Goal: Task Accomplishment & Management: Use online tool/utility

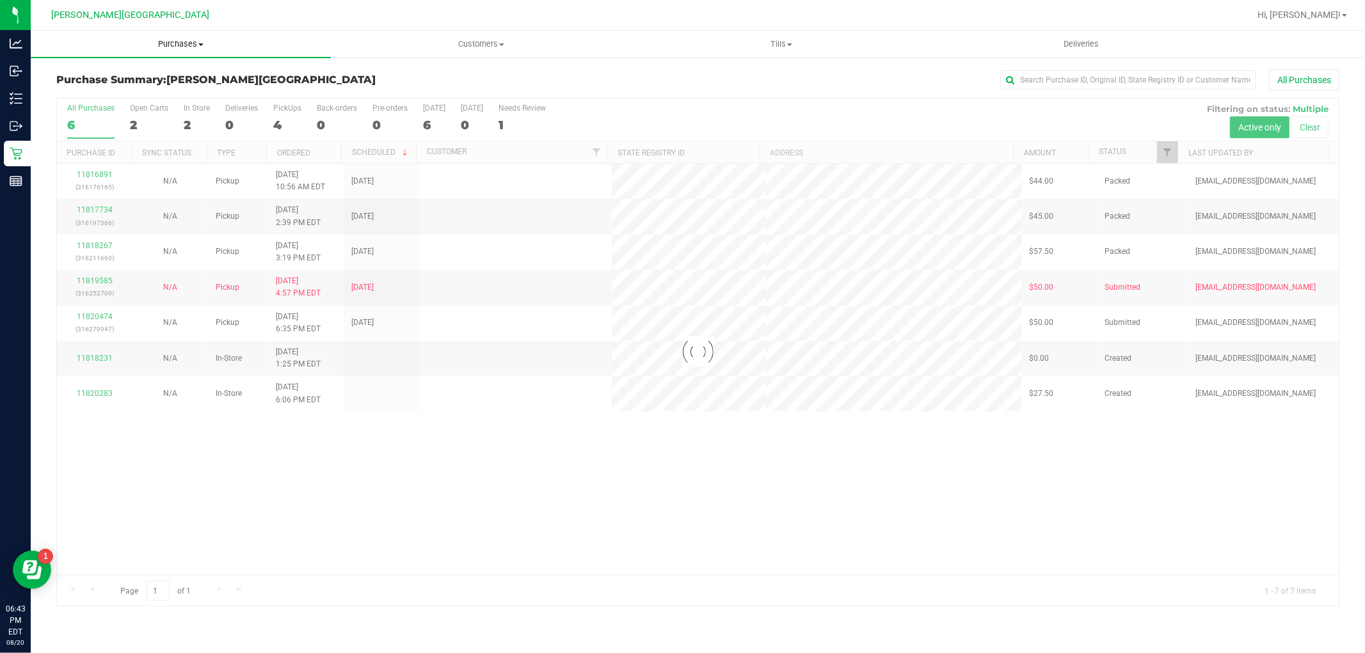
click at [176, 40] on span "Purchases" at bounding box center [181, 44] width 300 height 12
click at [154, 86] on li "Fulfillment" at bounding box center [181, 92] width 300 height 15
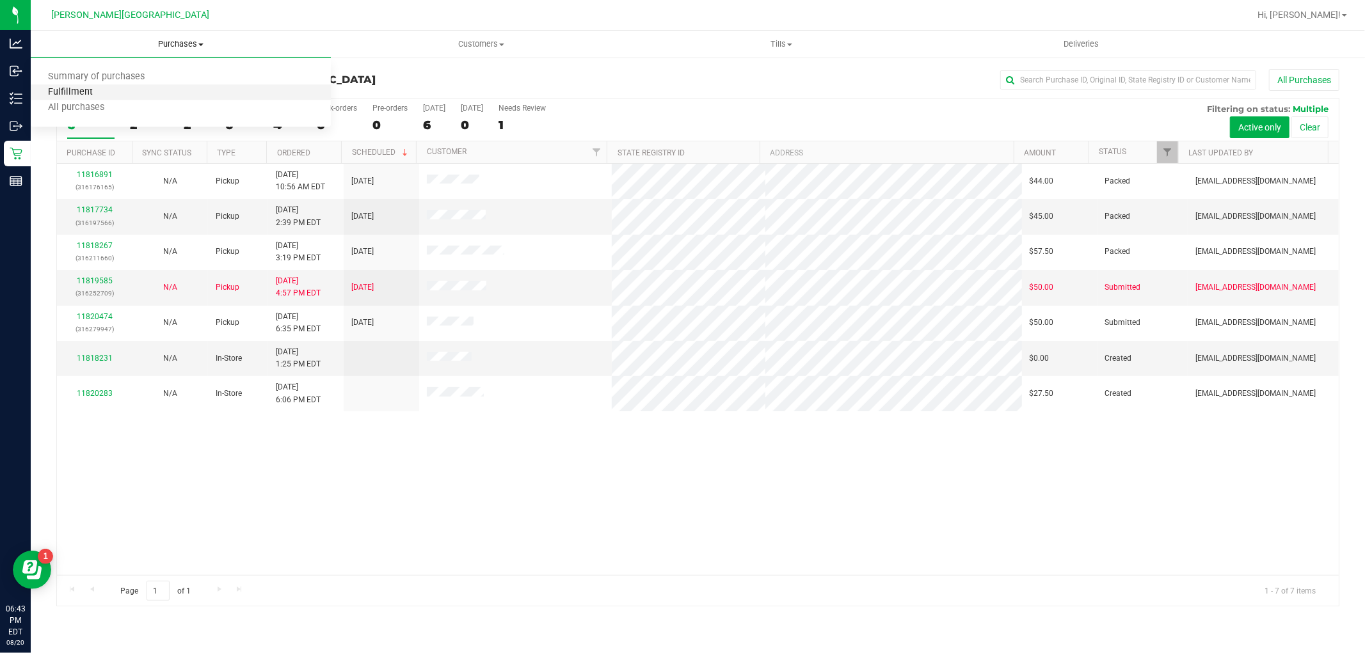
click at [97, 93] on span "Fulfillment" at bounding box center [70, 92] width 79 height 11
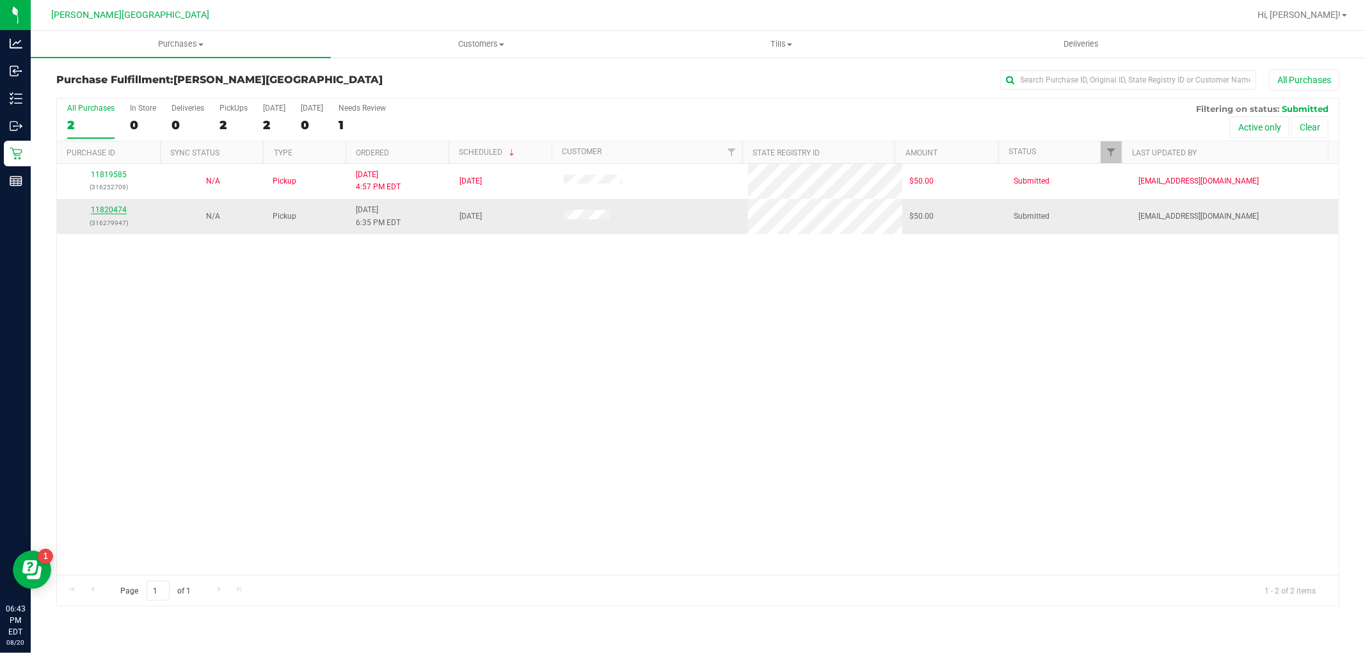
click at [114, 210] on link "11820474" at bounding box center [109, 209] width 36 height 9
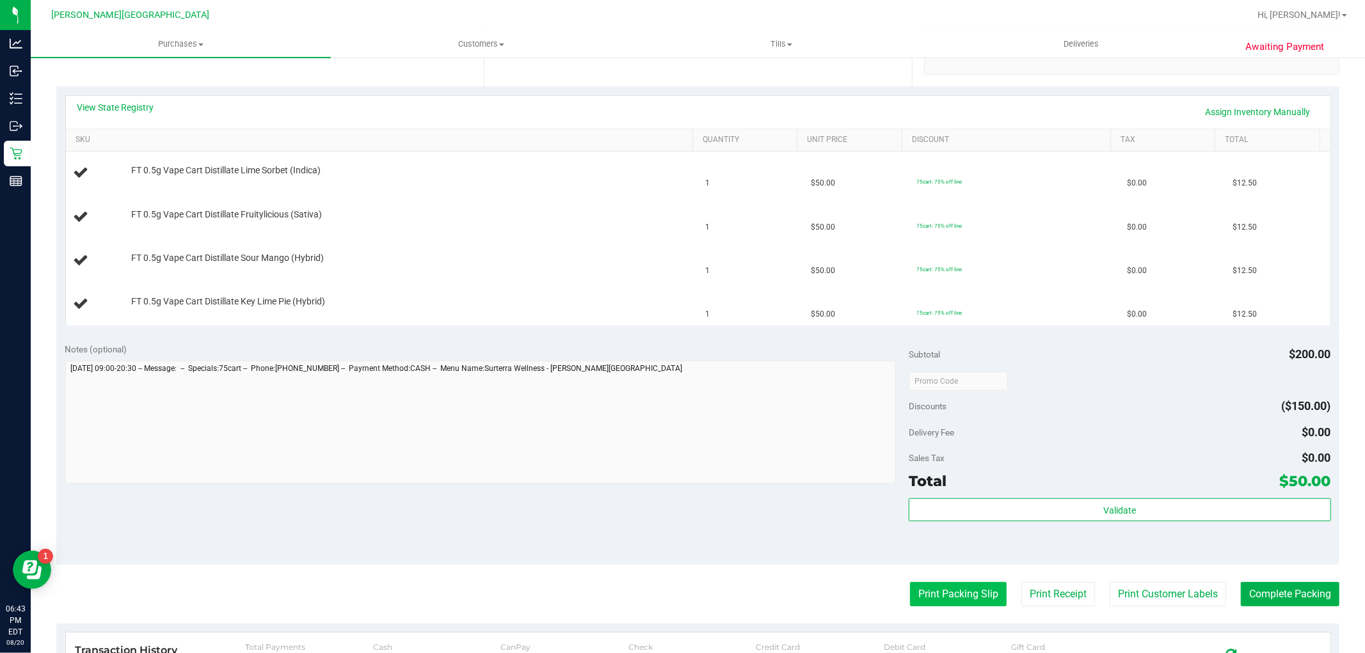
scroll to position [284, 0]
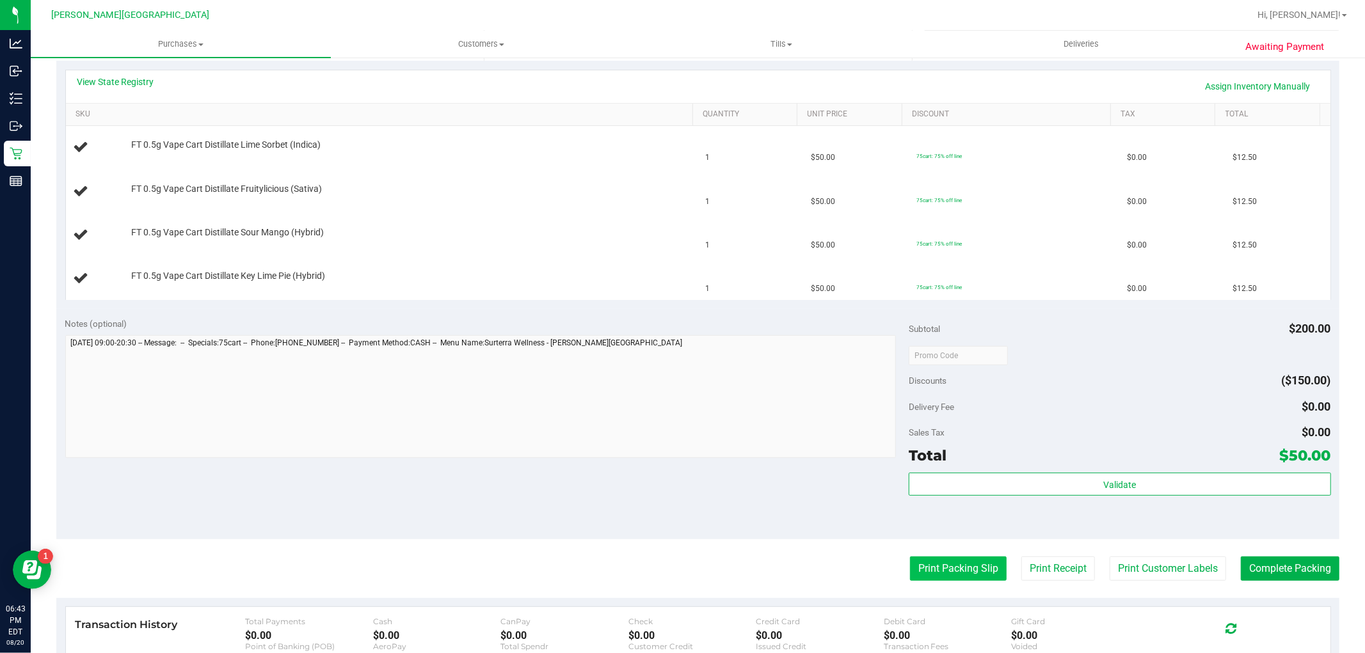
click at [951, 558] on button "Print Packing Slip" at bounding box center [958, 569] width 97 height 24
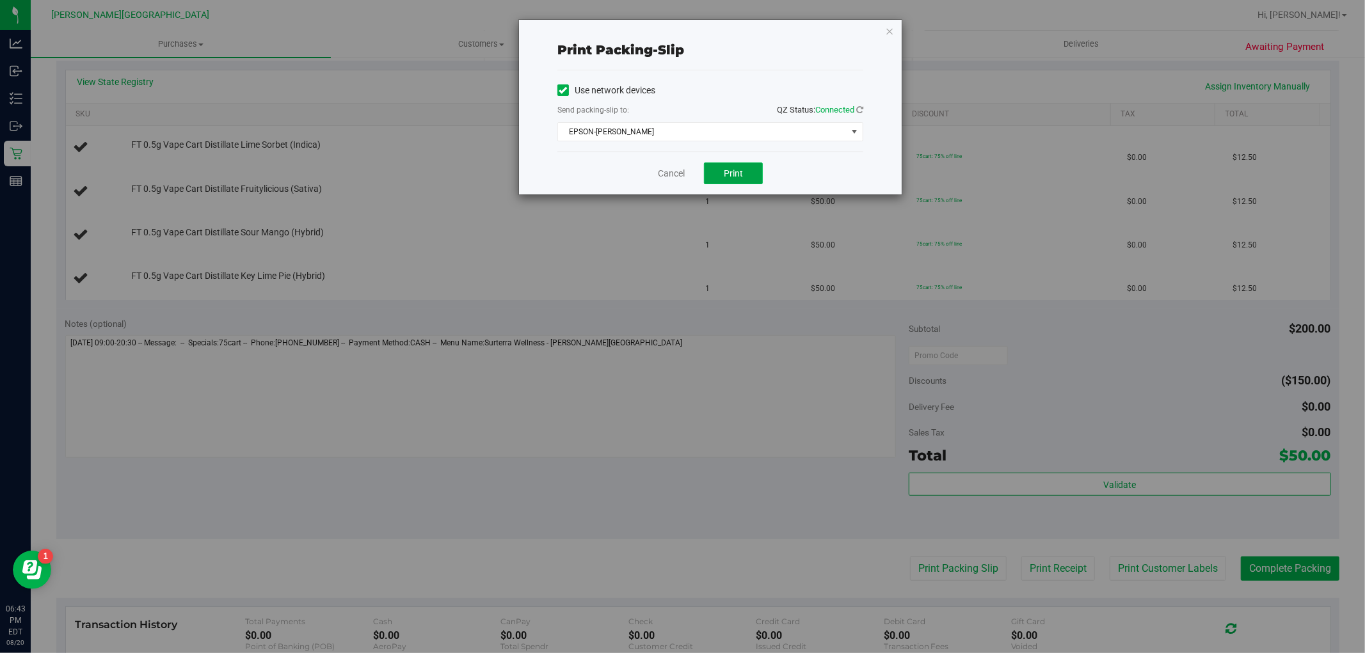
click at [733, 179] on button "Print" at bounding box center [733, 173] width 59 height 22
click at [661, 173] on link "Cancel" at bounding box center [671, 173] width 27 height 13
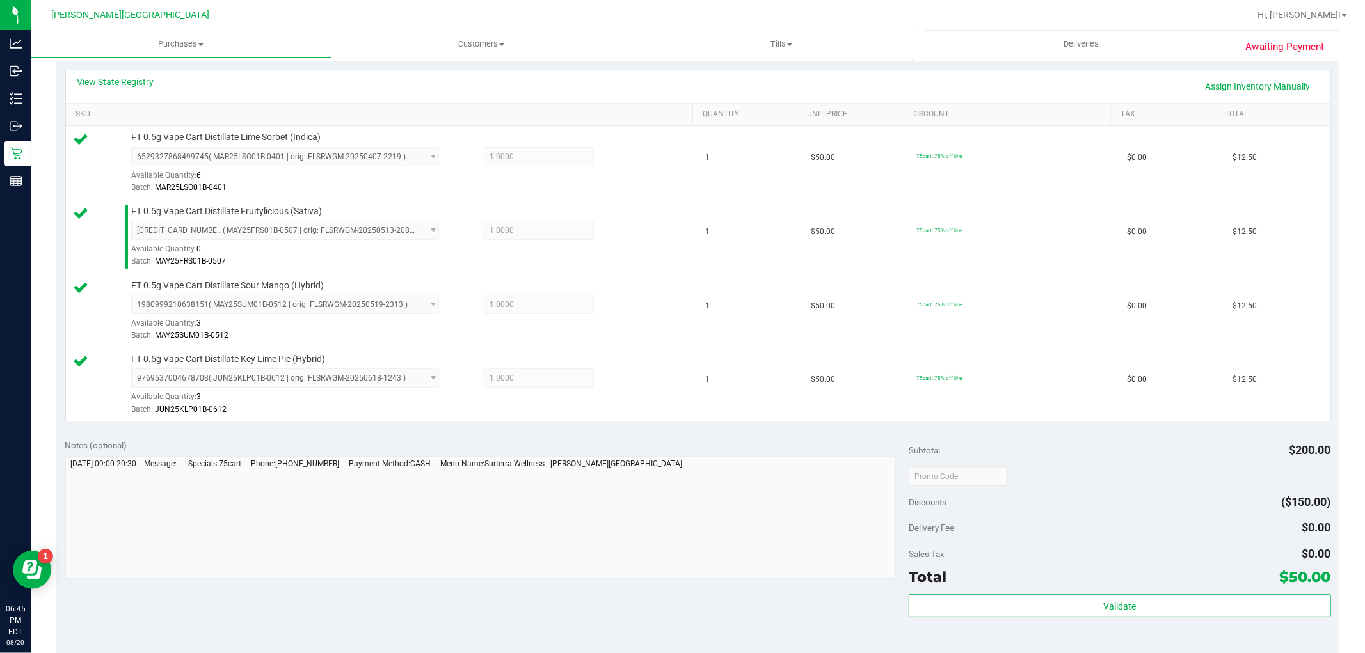
scroll to position [497, 0]
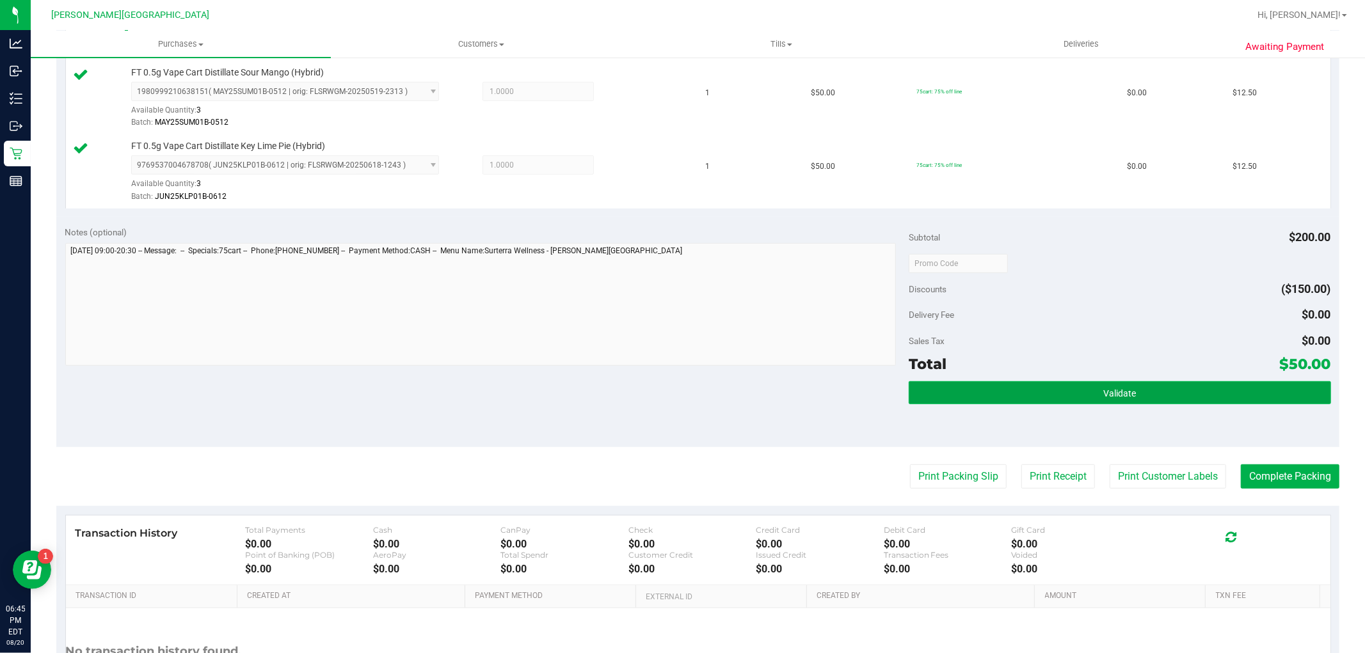
click at [974, 395] on button "Validate" at bounding box center [1119, 392] width 422 height 23
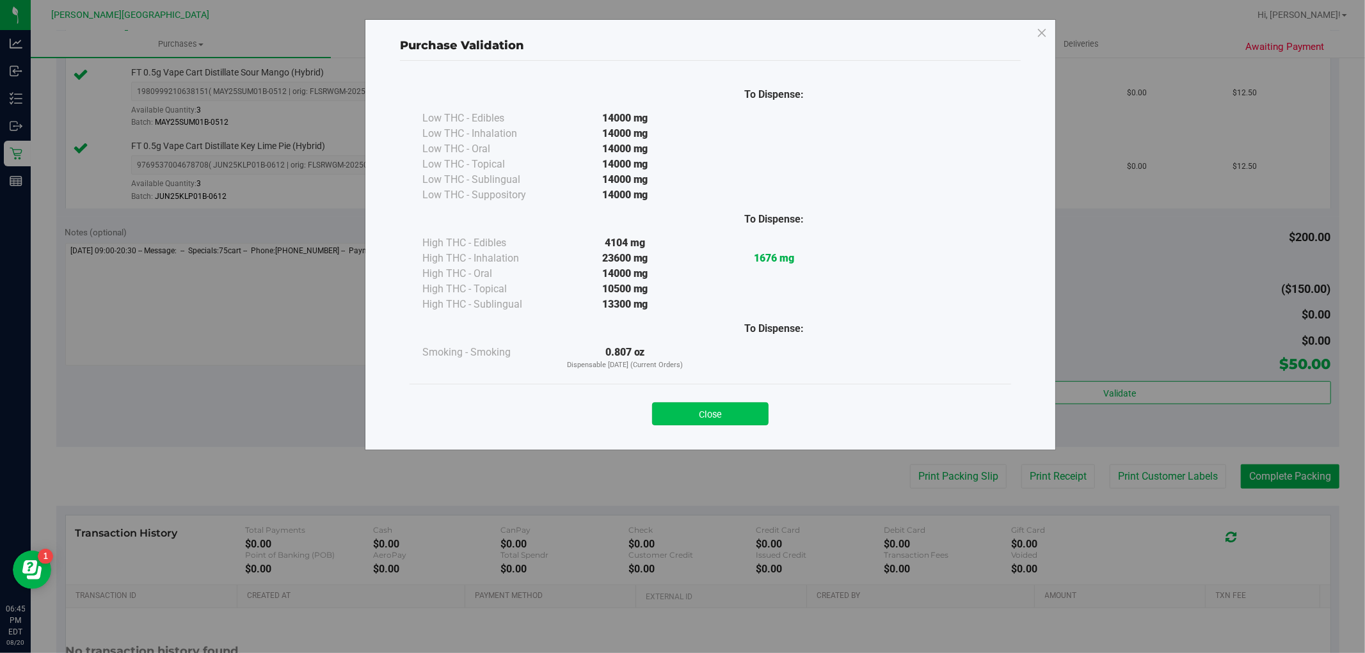
click at [690, 422] on button "Close" at bounding box center [710, 413] width 116 height 23
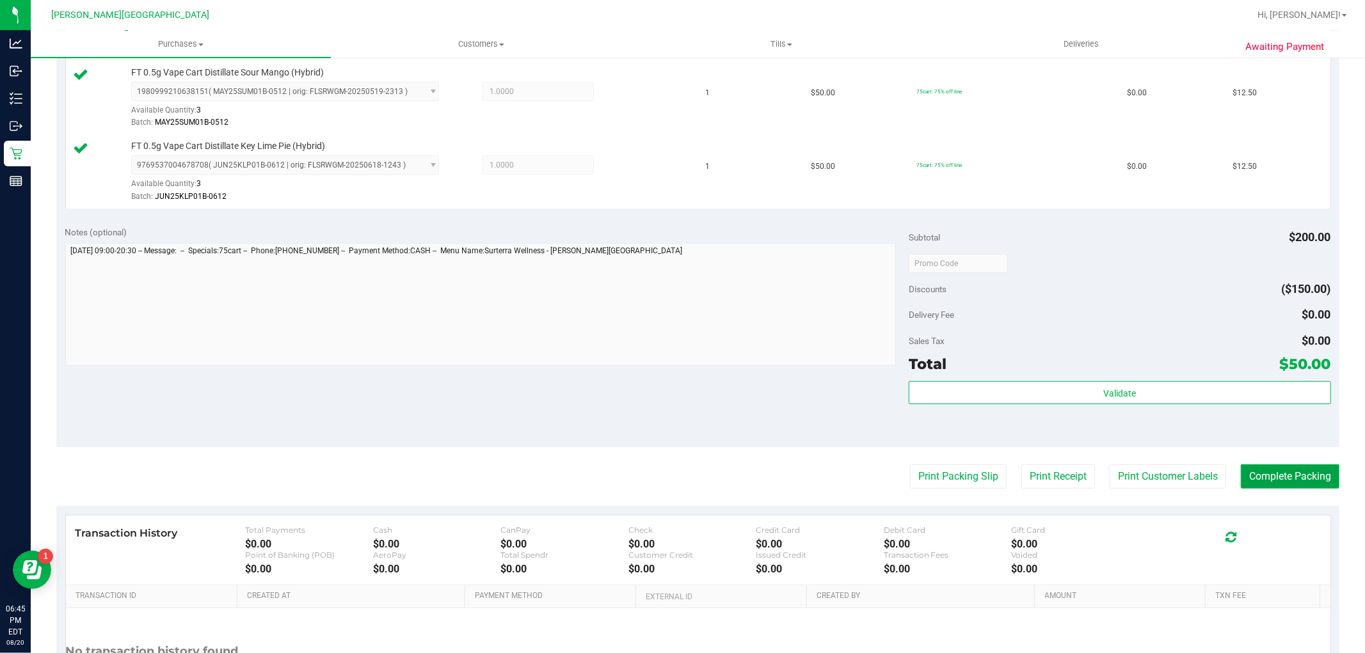
click at [1251, 481] on button "Complete Packing" at bounding box center [1289, 476] width 99 height 24
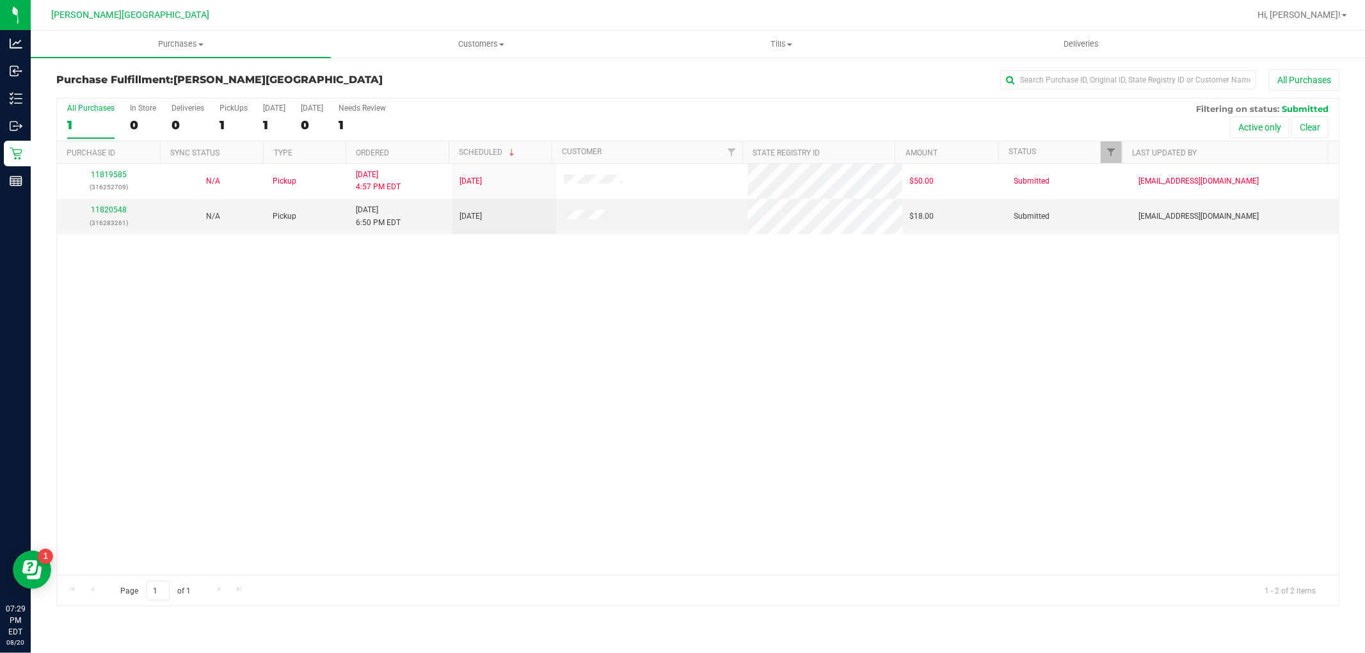
click at [450, 431] on div "11819585 (316252709) N/A Pickup [DATE] 4:57 PM EDT 8/20/2025 $50.00 Submitted […" at bounding box center [697, 369] width 1281 height 411
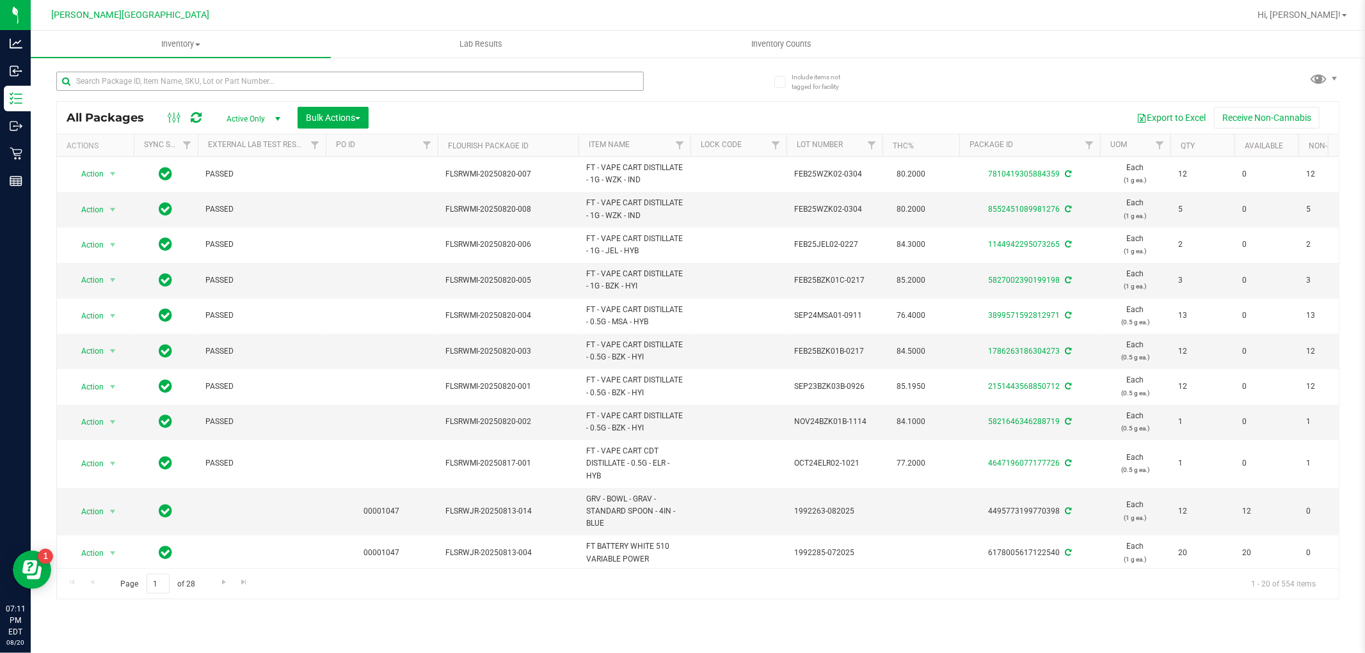
click at [182, 90] on input "text" at bounding box center [349, 81] width 587 height 19
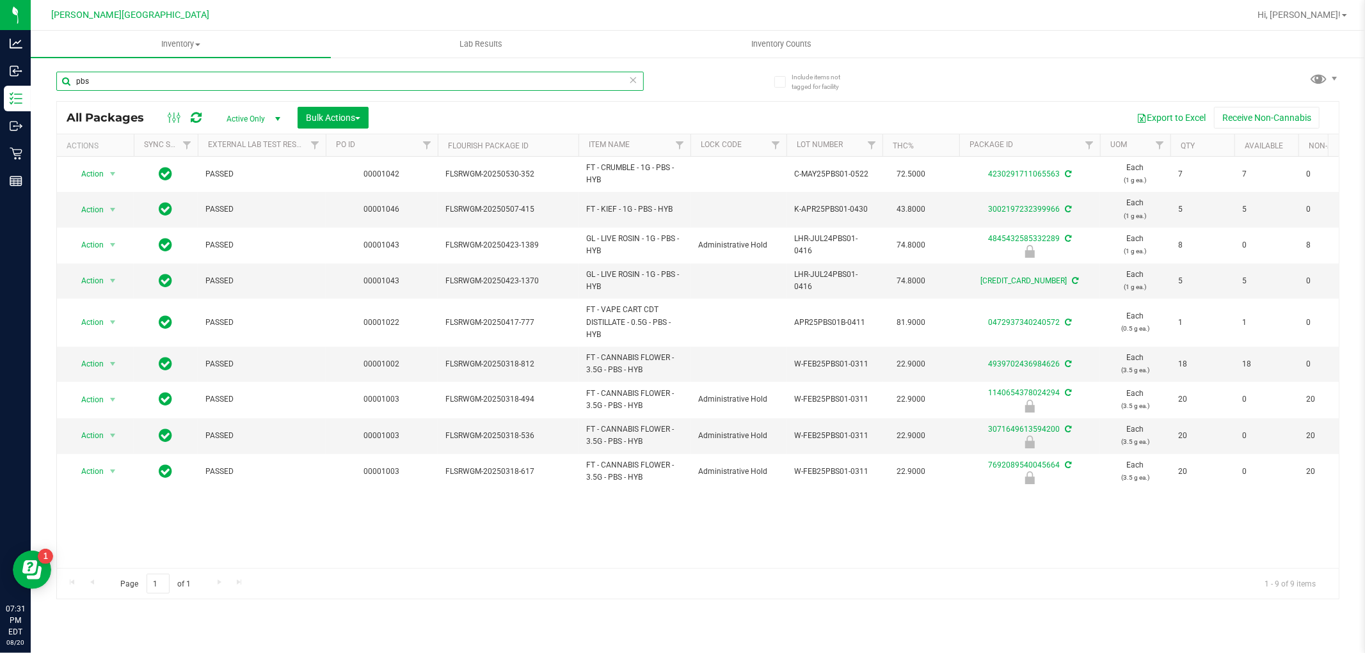
drag, startPoint x: 113, startPoint y: 85, endPoint x: 36, endPoint y: 102, distance: 79.3
click at [36, 102] on div "Include items not tagged for facility pbs All Packages Active Only Active Only …" at bounding box center [698, 251] width 1334 height 390
type input "ddf"
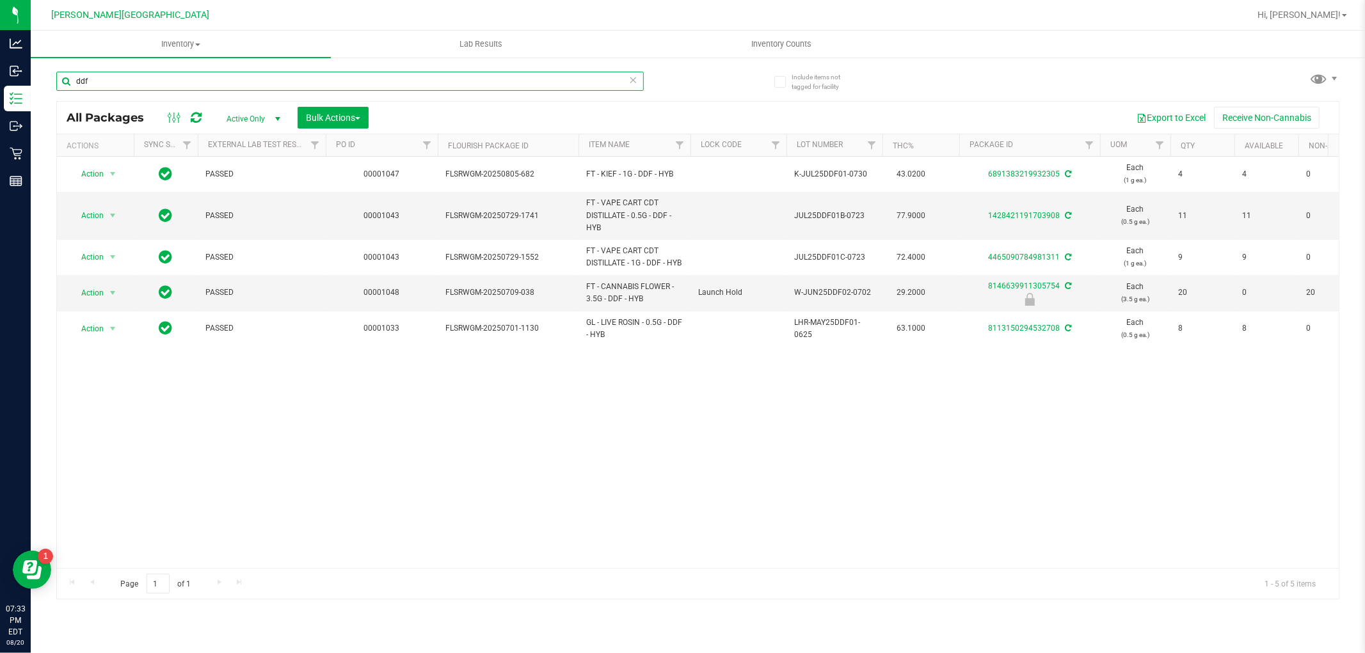
drag, startPoint x: 109, startPoint y: 78, endPoint x: 59, endPoint y: 92, distance: 51.8
click at [59, 92] on div "ddf" at bounding box center [349, 86] width 587 height 29
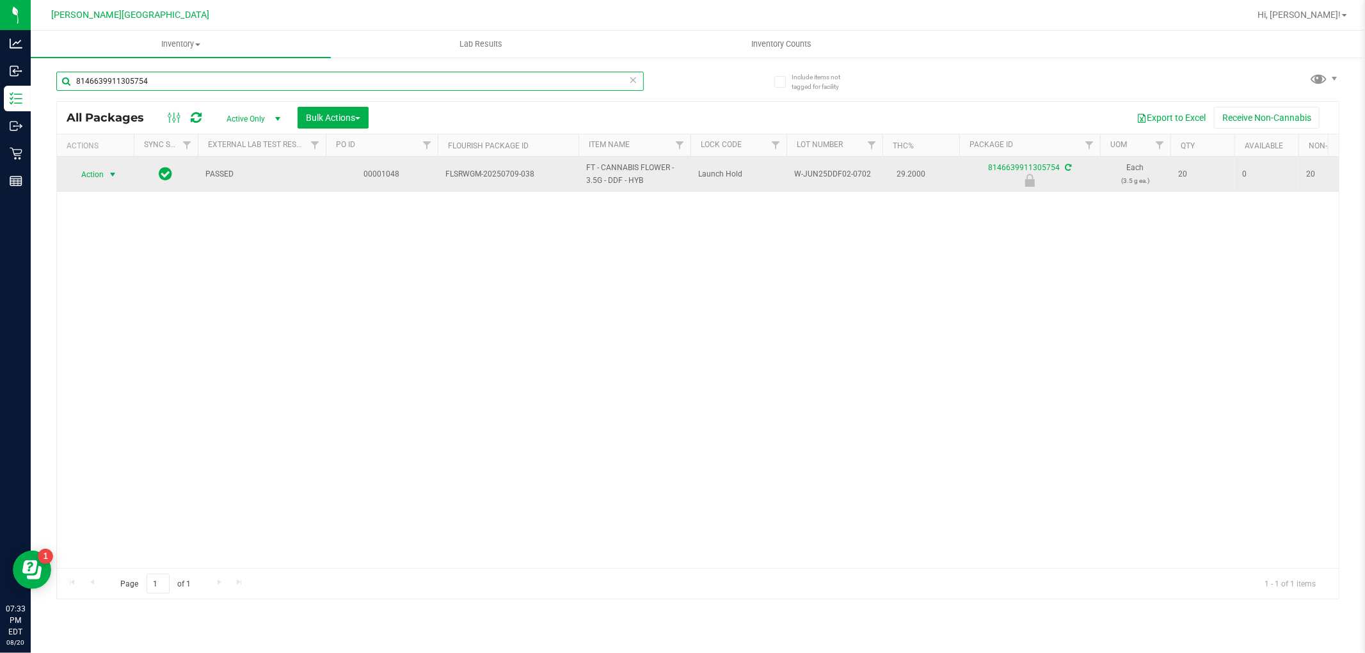
type input "8146639911305754"
click at [98, 175] on span "Action" at bounding box center [87, 175] width 35 height 18
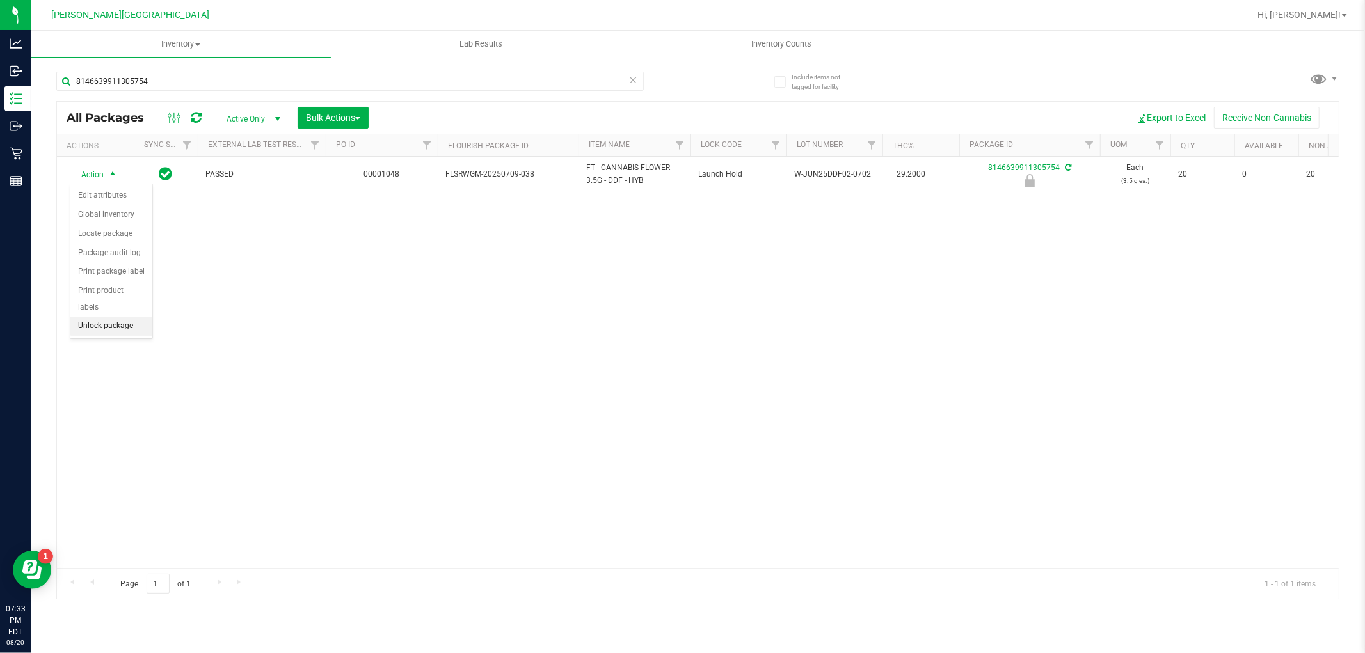
click at [122, 326] on li "Unlock package" at bounding box center [111, 326] width 82 height 19
